Goal: Information Seeking & Learning: Learn about a topic

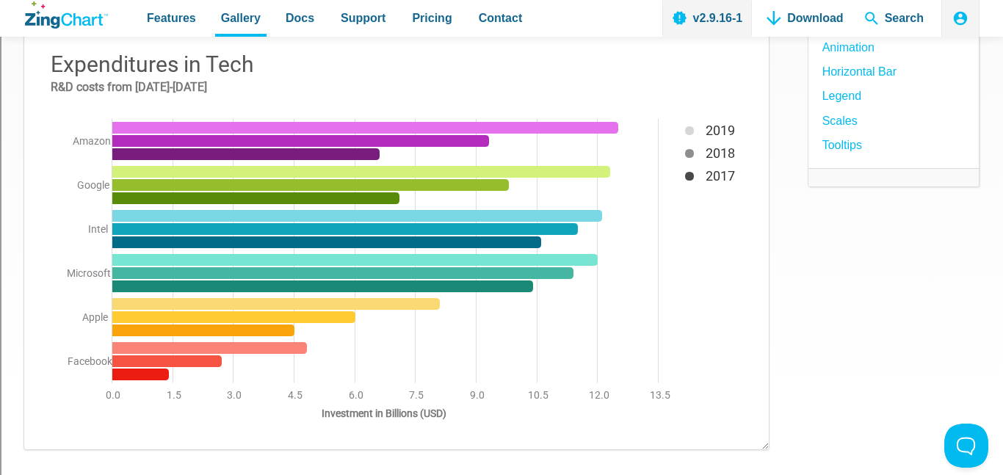
scroll to position [206, 0]
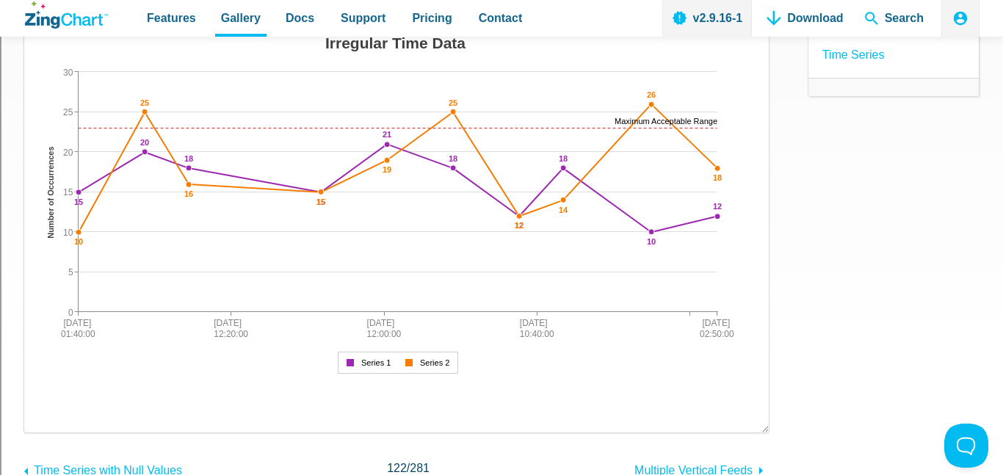
scroll to position [223, 0]
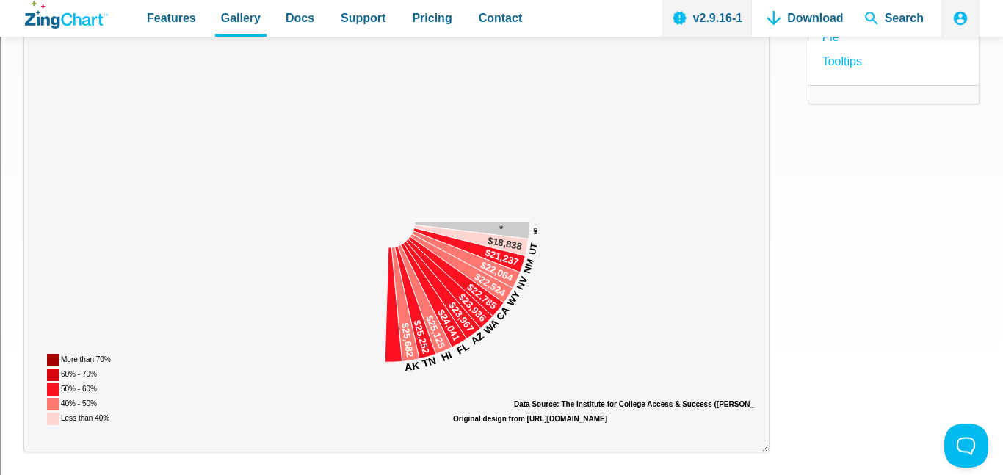
scroll to position [235, 0]
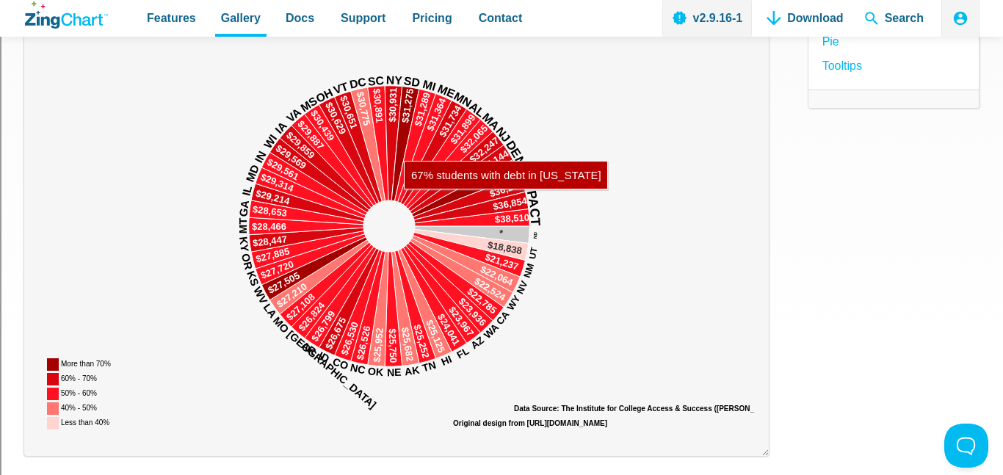
click at [39, 436] on area "App Content" at bounding box center [39, 436] width 0 height 0
